Goal: Communication & Community: Answer question/provide support

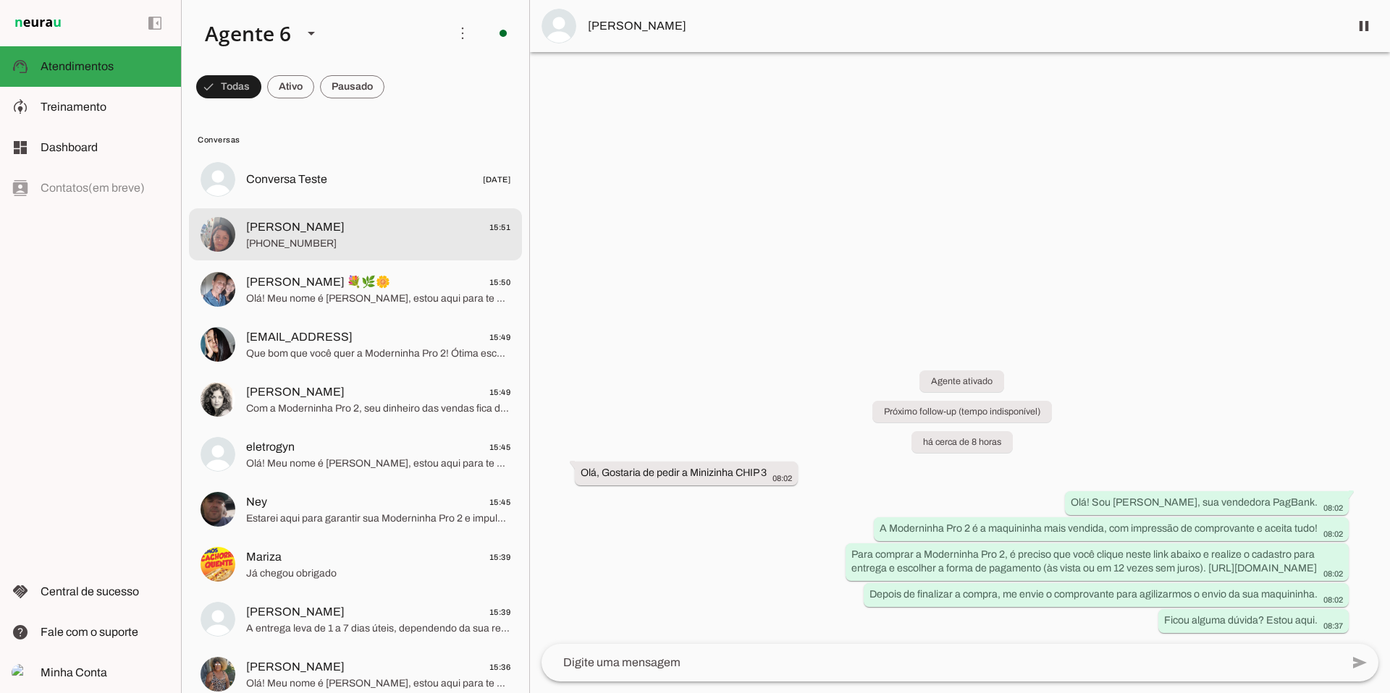
click at [265, 235] on span "[PERSON_NAME]" at bounding box center [295, 227] width 98 height 17
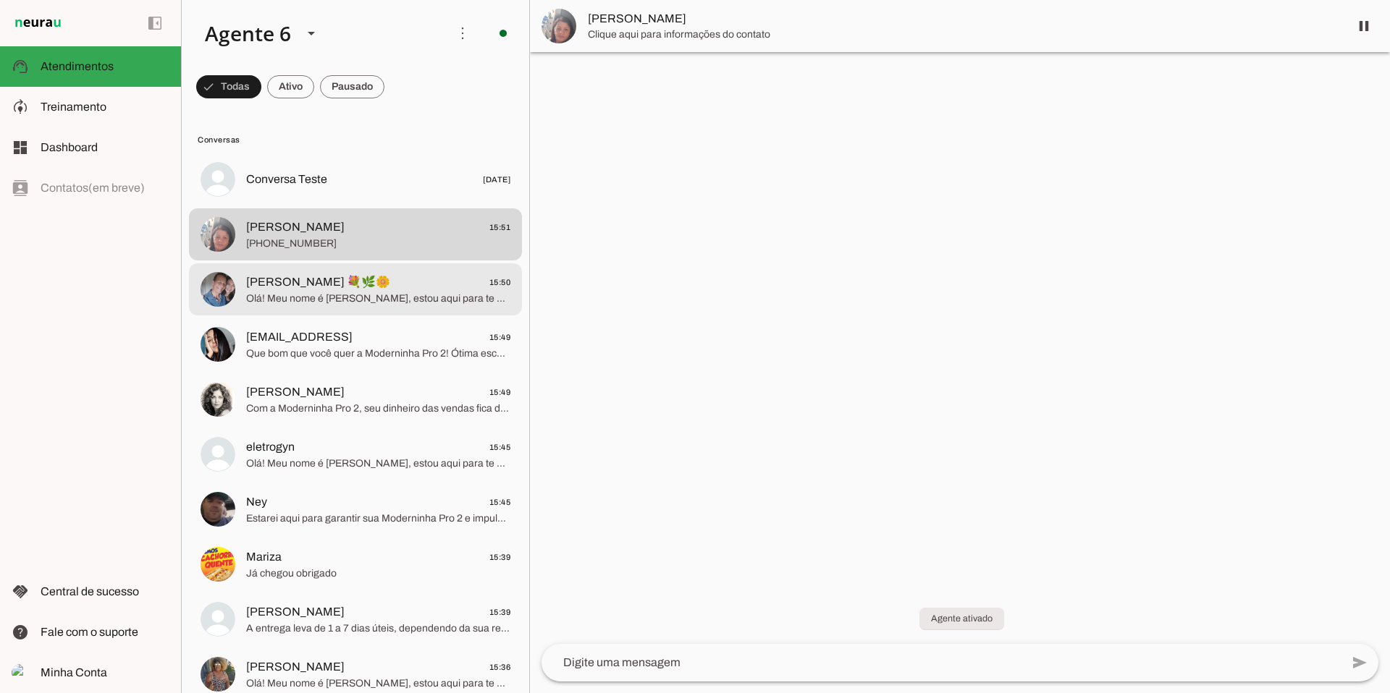
click at [292, 299] on span "Olá! Meu nome é [PERSON_NAME], estou aqui para te atender. Que ótima escolha! A…" at bounding box center [378, 299] width 264 height 14
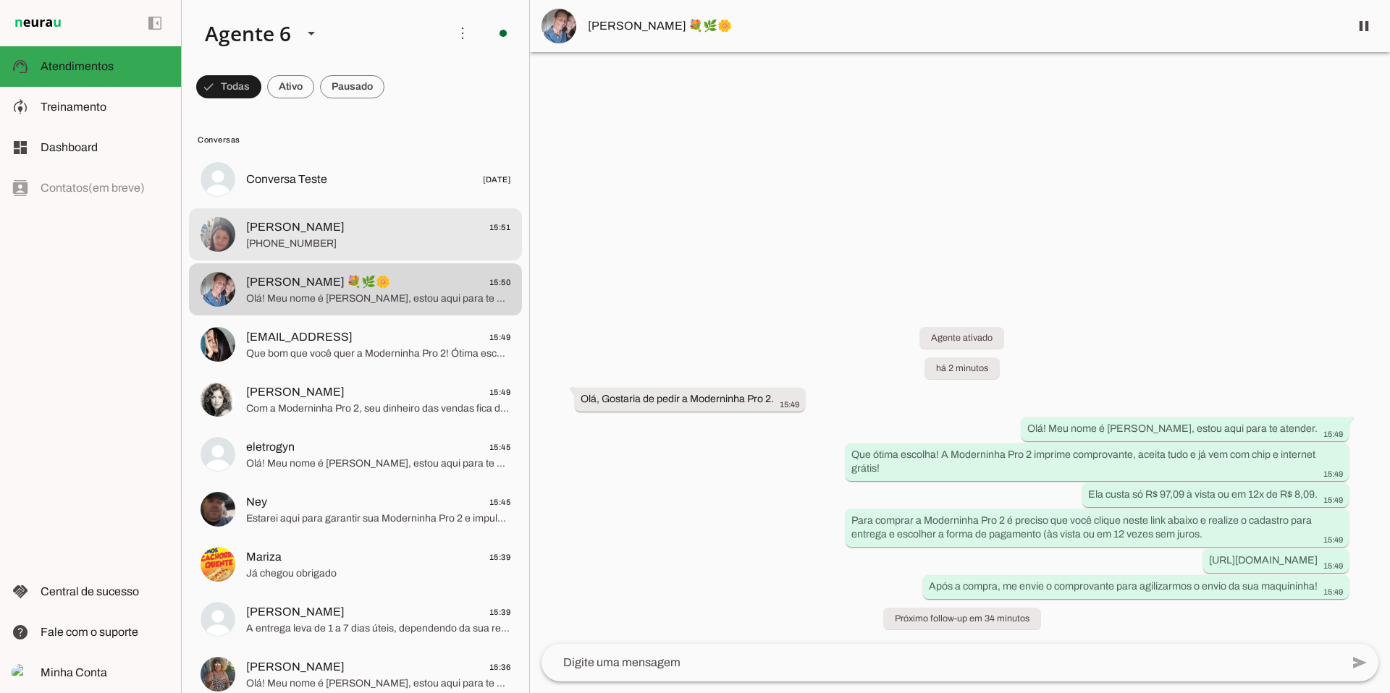
click at [310, 245] on span "[PHONE_NUMBER]" at bounding box center [378, 244] width 264 height 14
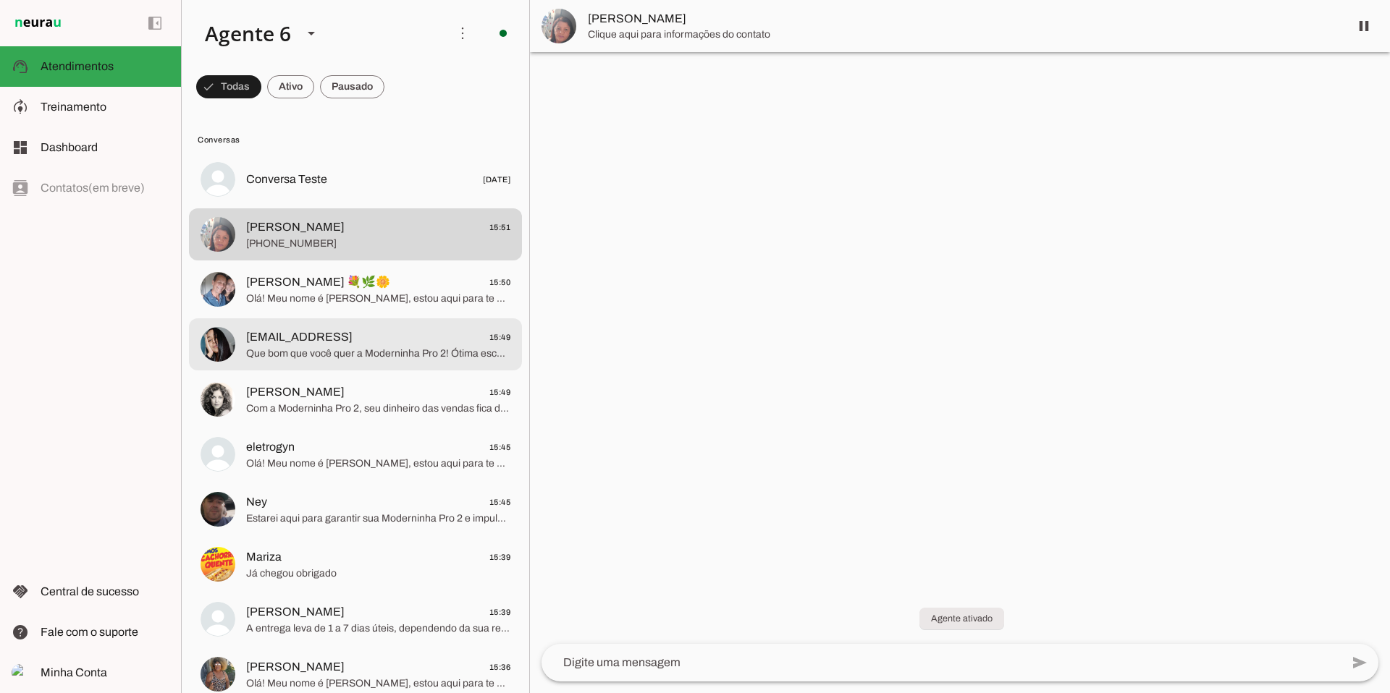
click at [477, 351] on span "Que bom que você quer a Moderninha Pro 2! Ótima escolha para seu negócio. Para …" at bounding box center [378, 354] width 264 height 14
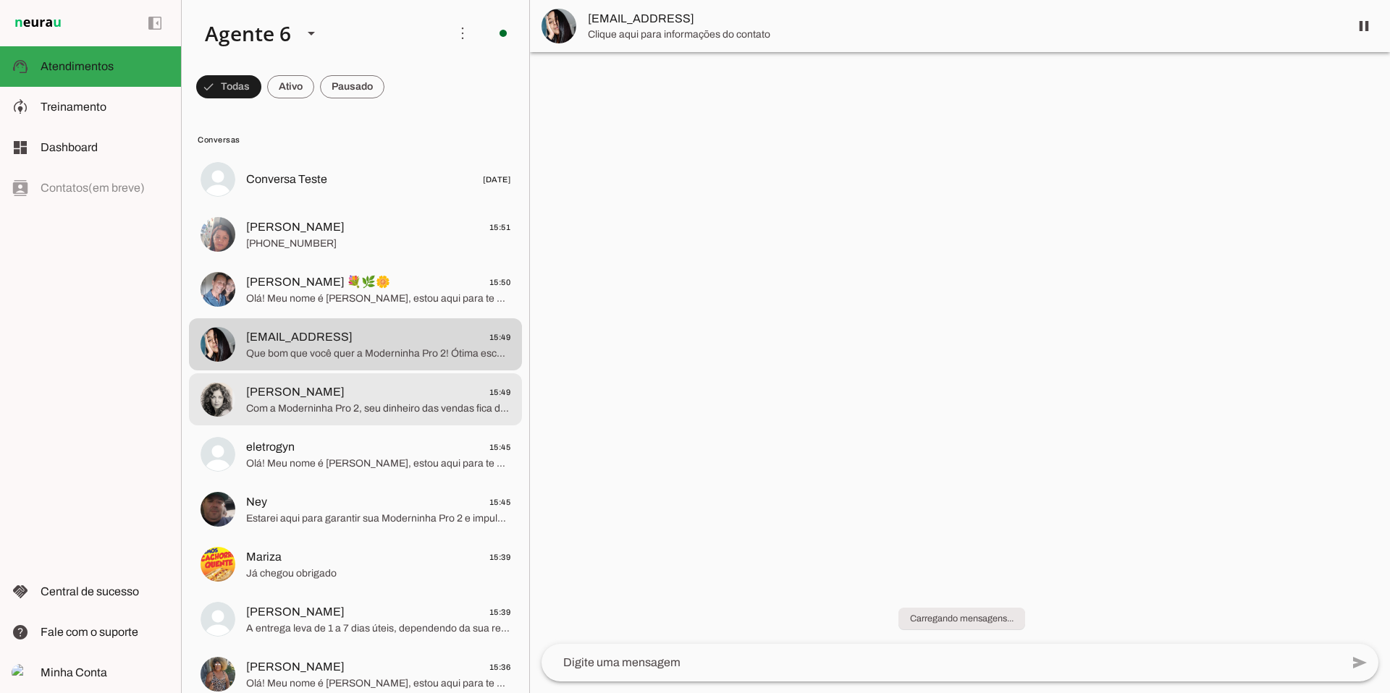
click at [392, 389] on span "[PERSON_NAME] 15:49" at bounding box center [378, 393] width 264 height 18
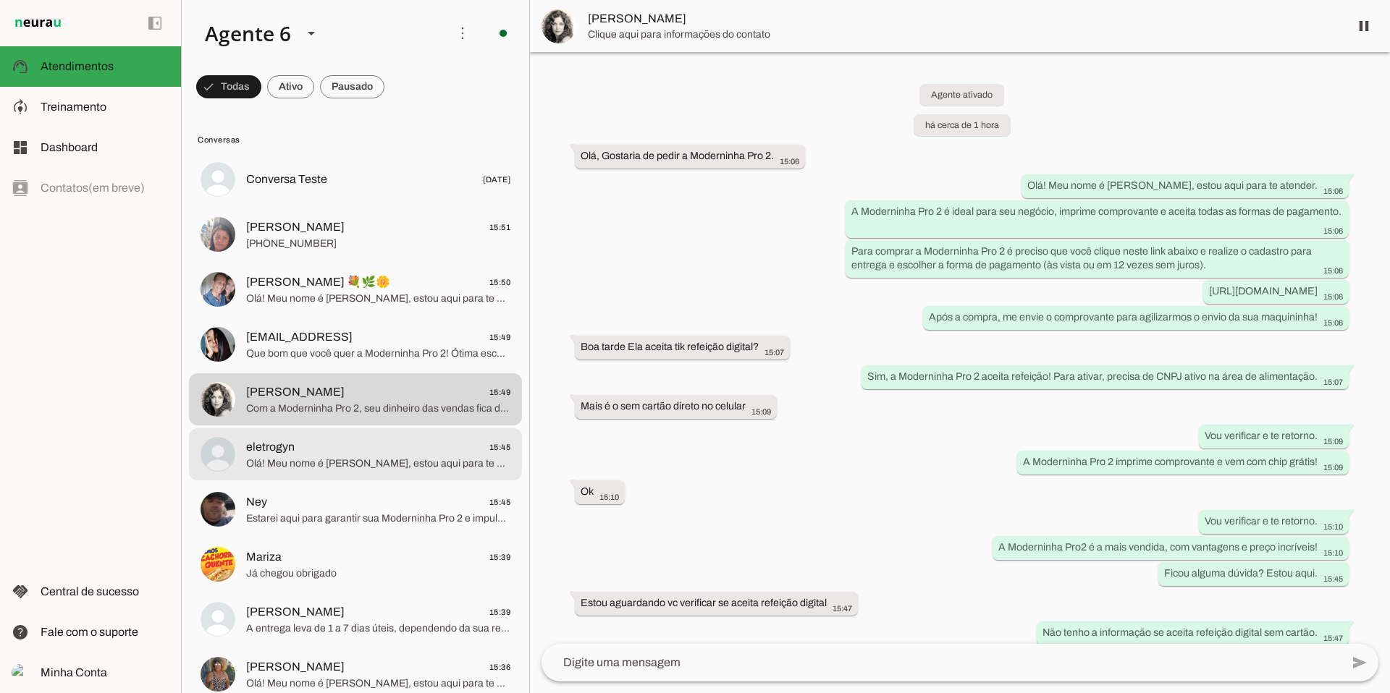
click at [446, 461] on span "Olá! Meu nome é [PERSON_NAME], estou aqui para te atender. A Moderninha Pro 2 é…" at bounding box center [378, 464] width 264 height 14
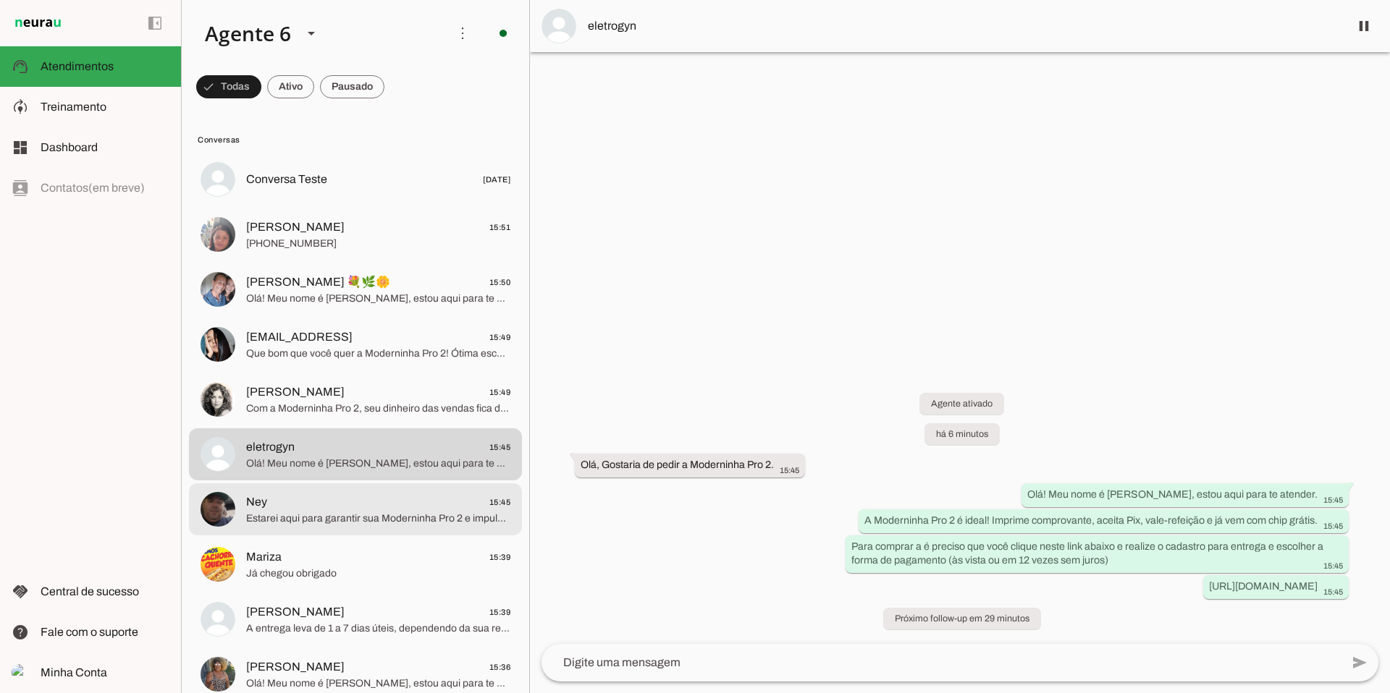
click at [389, 516] on span "Estarei aqui para garantir sua Moderninha Pro 2 e impulsionar suas vendas!" at bounding box center [378, 519] width 264 height 14
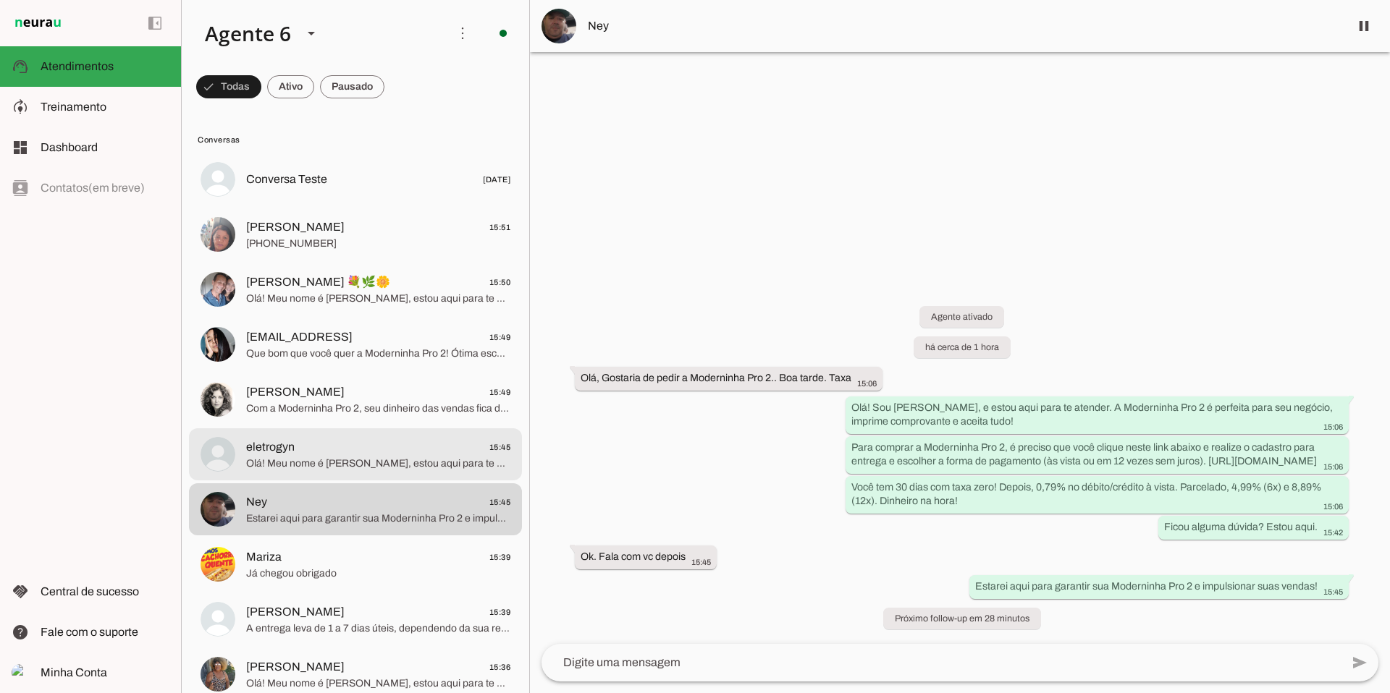
click at [370, 451] on span "eletrogyn 15:45" at bounding box center [378, 448] width 264 height 18
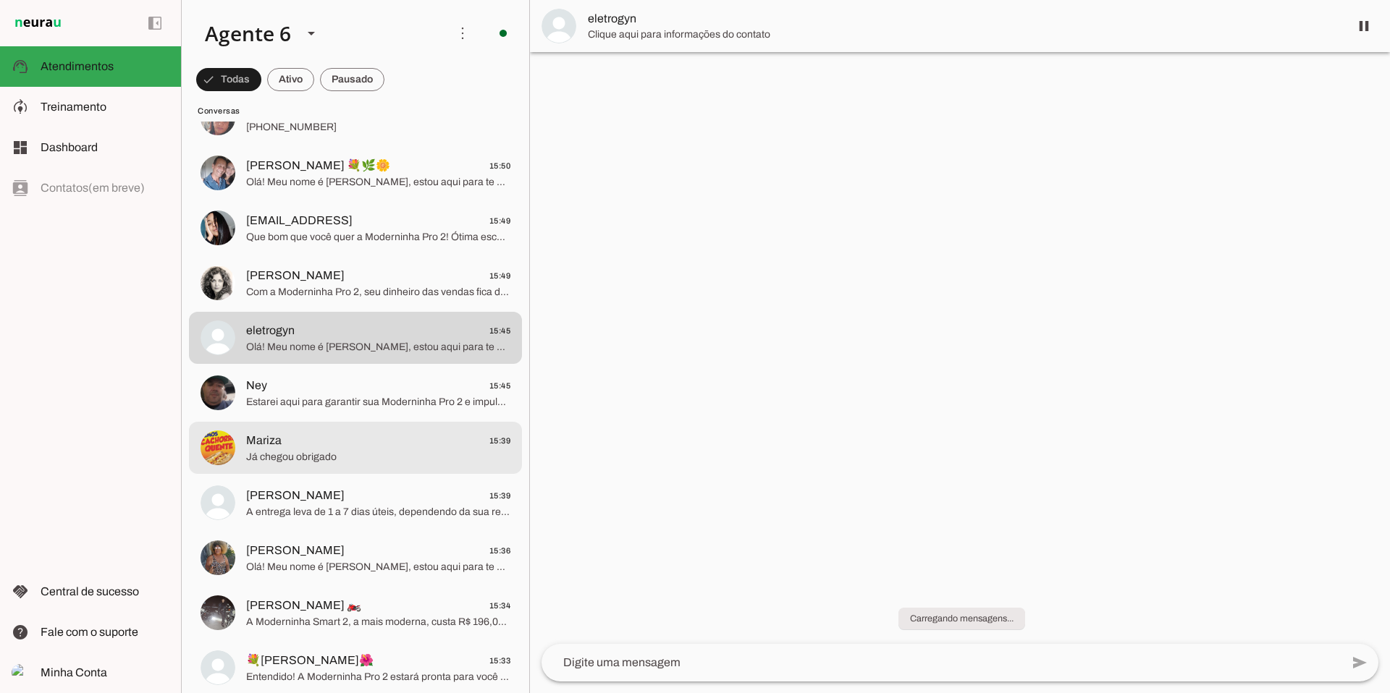
scroll to position [143, 0]
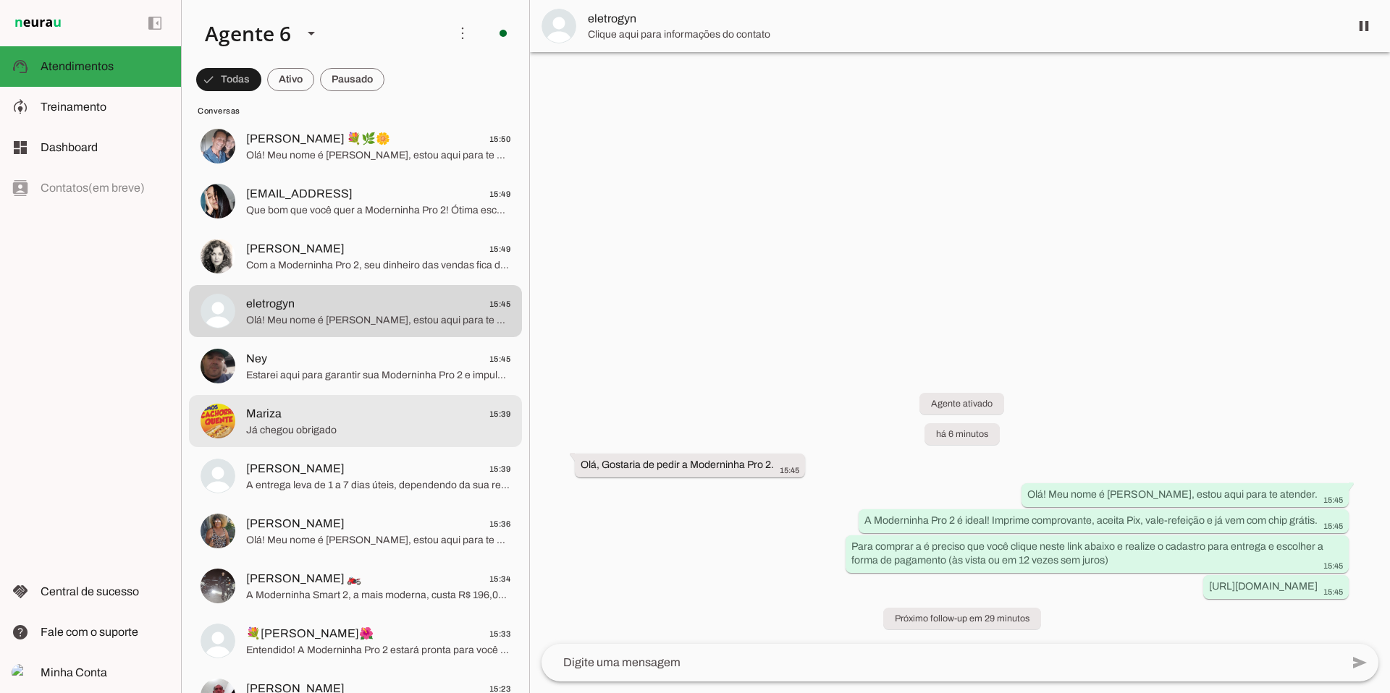
click at [378, 423] on span "Já chegou obrigado" at bounding box center [378, 430] width 264 height 14
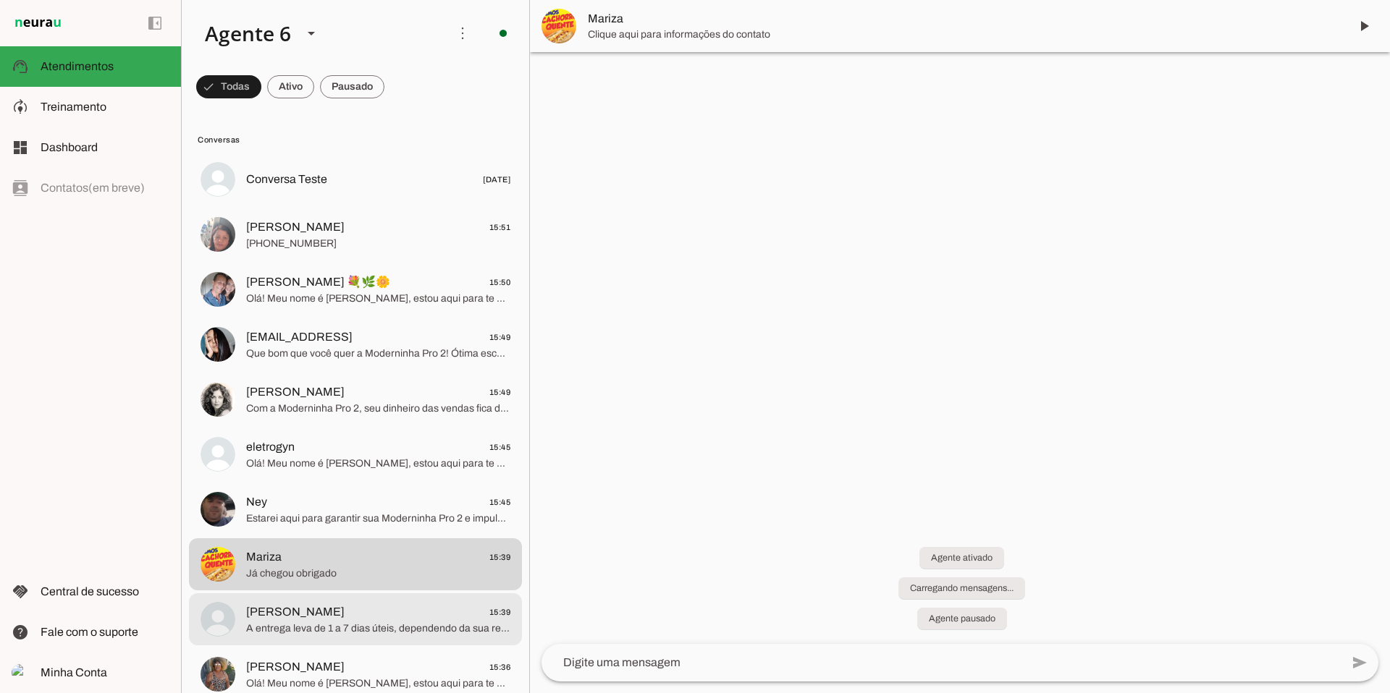
click at [366, 607] on span "[PERSON_NAME] 15:39" at bounding box center [378, 613] width 264 height 18
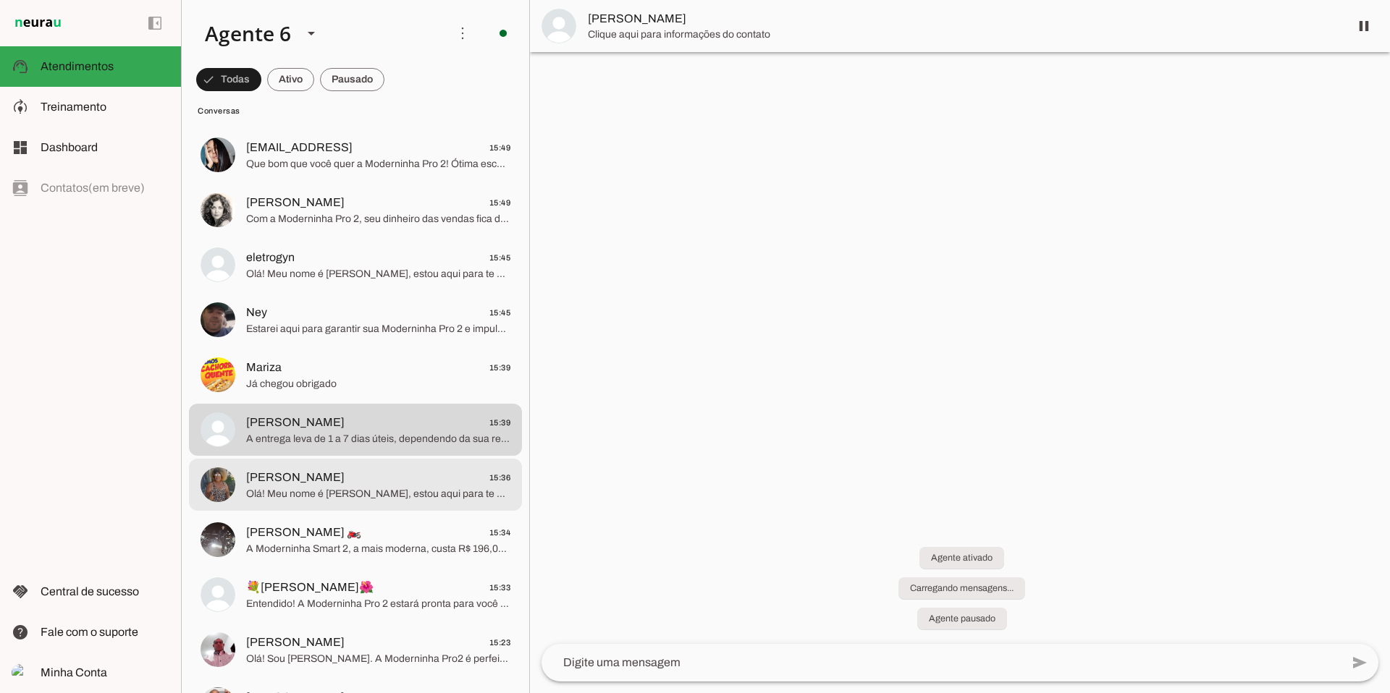
scroll to position [191, 0]
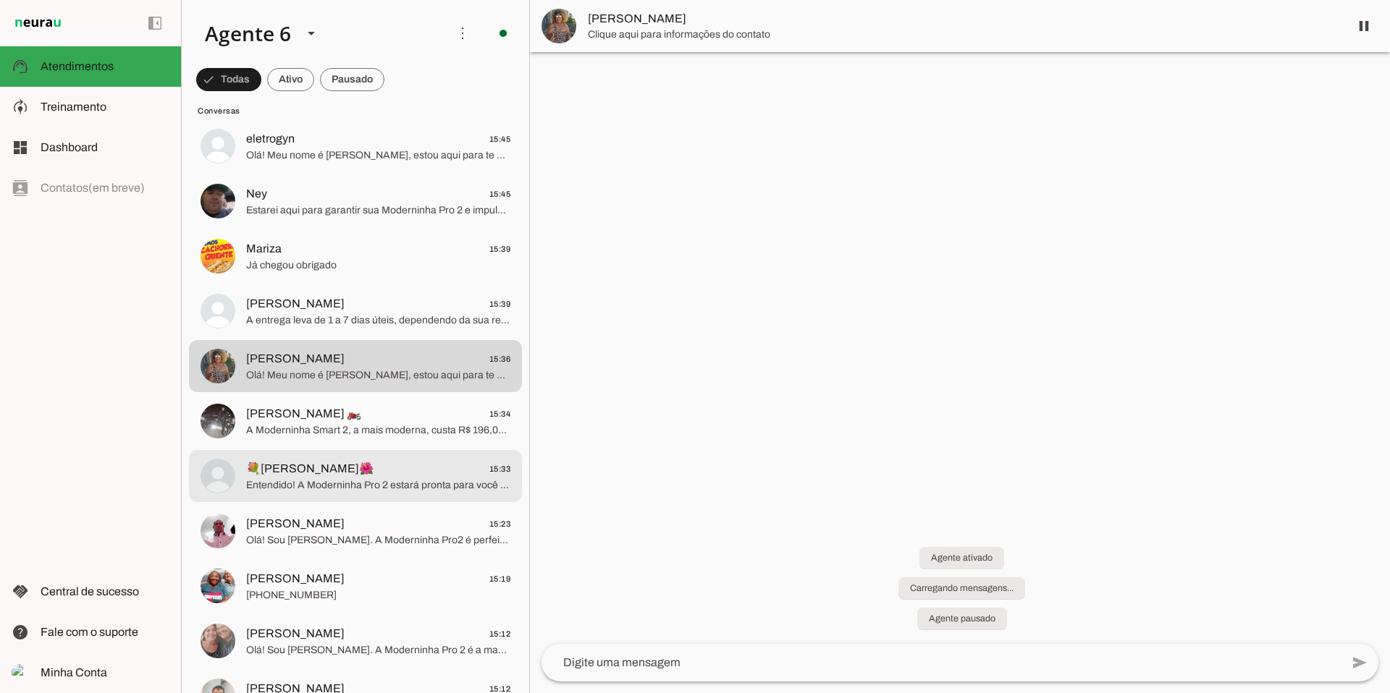
scroll to position [311, 0]
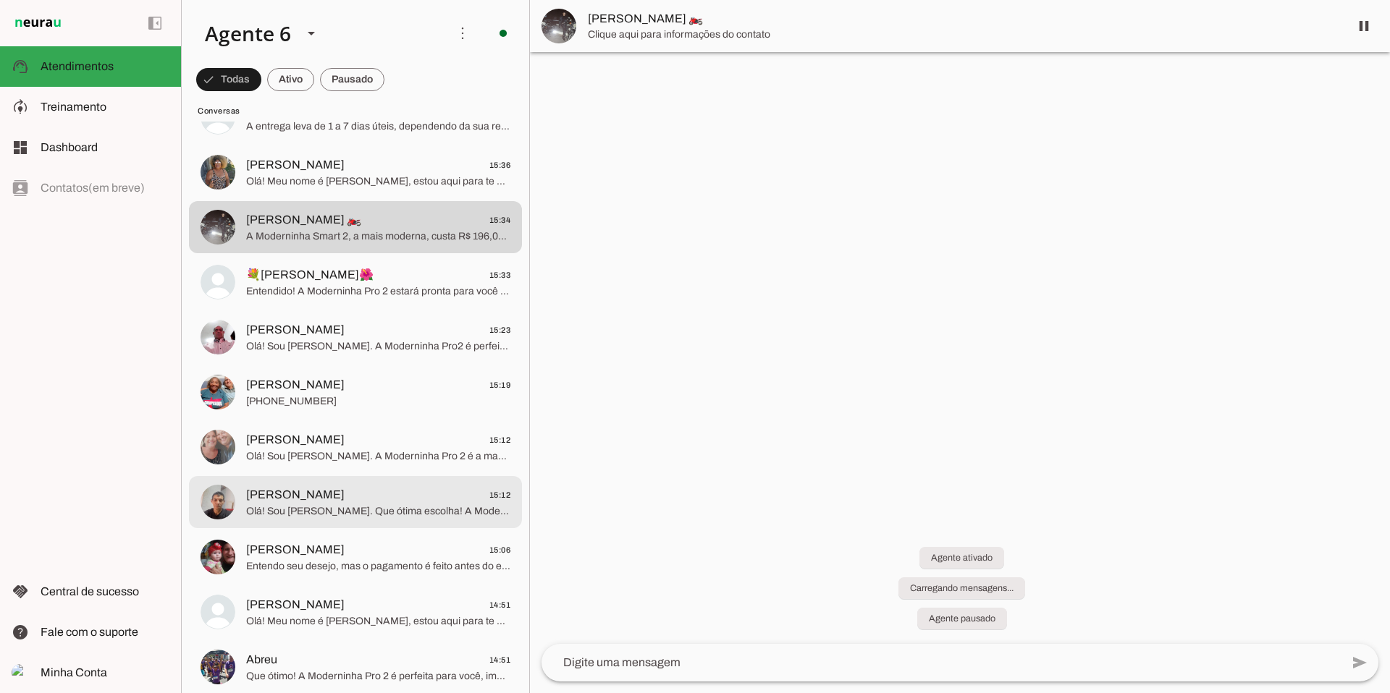
scroll to position [504, 0]
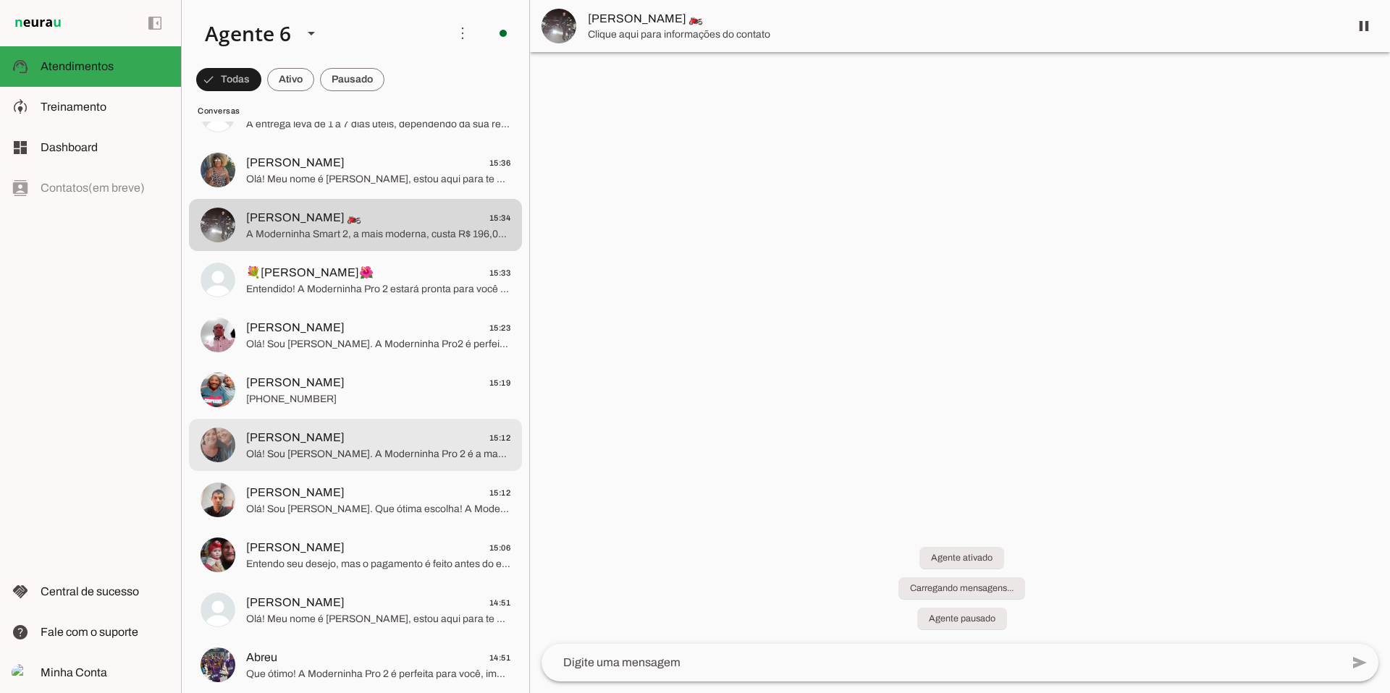
click at [358, 429] on span "[PERSON_NAME] 15:12" at bounding box center [378, 438] width 264 height 18
